Goal: Task Accomplishment & Management: Complete application form

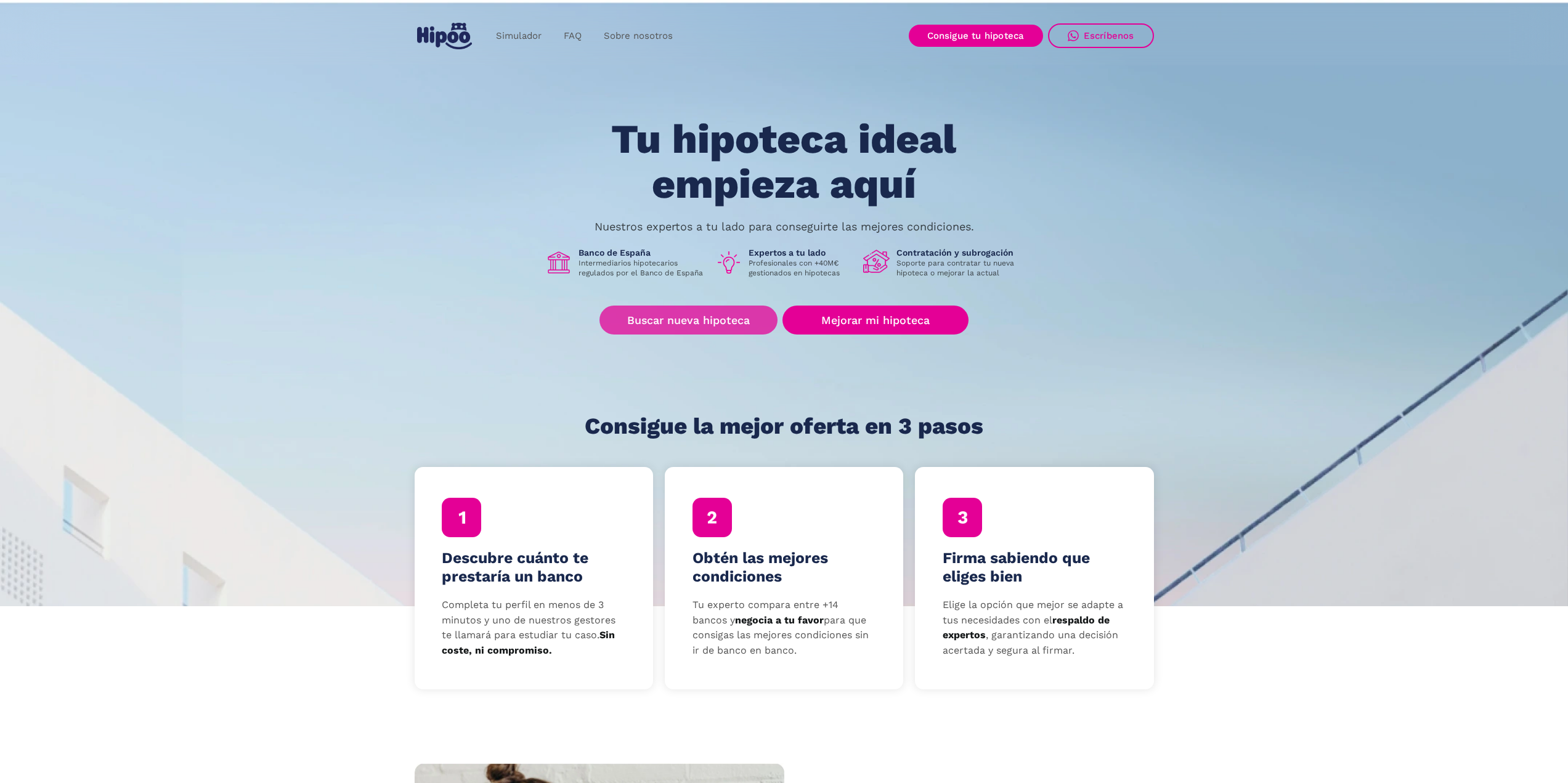
click at [730, 321] on link "Buscar nueva hipoteca" at bounding box center [688, 320] width 178 height 29
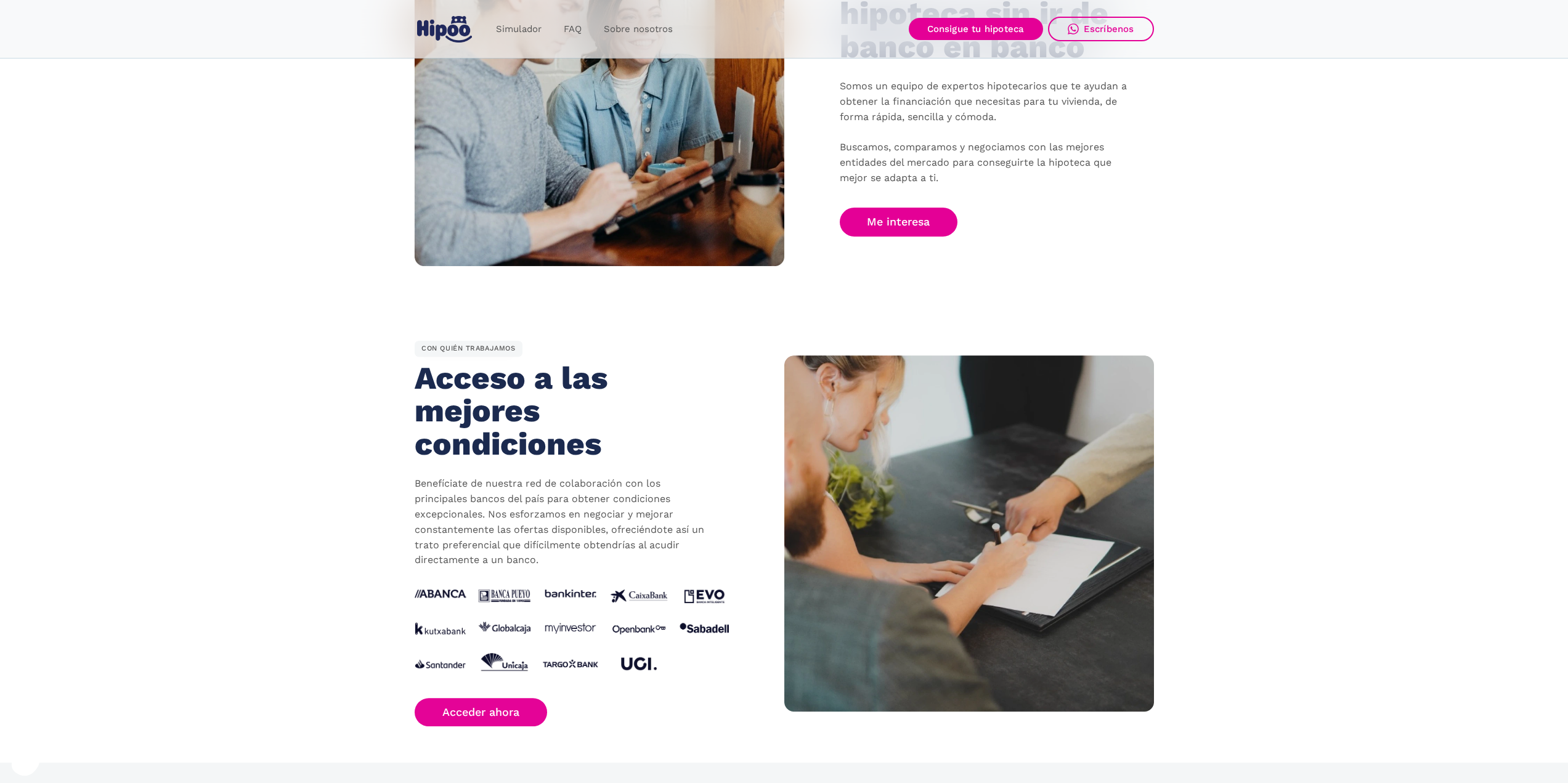
scroll to position [862, 0]
